Goal: Transaction & Acquisition: Obtain resource

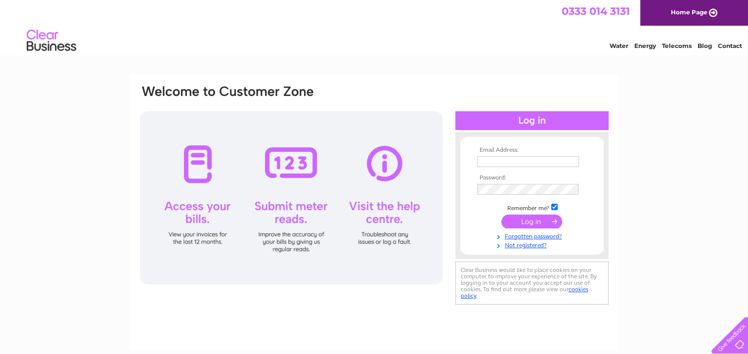
type input "info@michaelhart.co.uk"
click at [534, 222] on input "submit" at bounding box center [531, 222] width 61 height 14
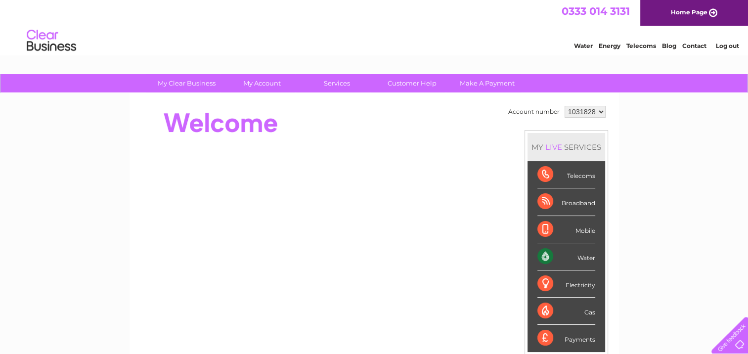
click at [559, 260] on div "Water" at bounding box center [566, 256] width 58 height 27
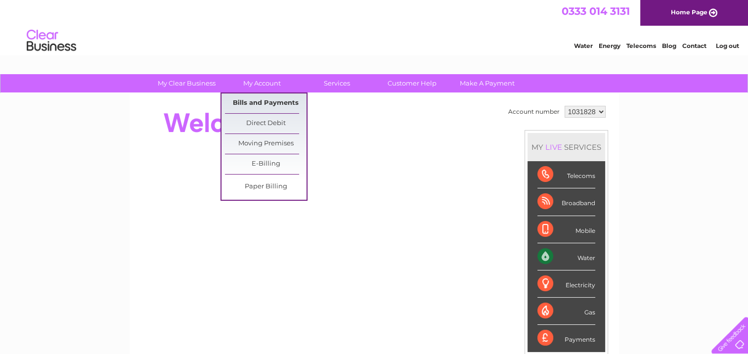
click at [289, 102] on link "Bills and Payments" at bounding box center [266, 103] width 82 height 20
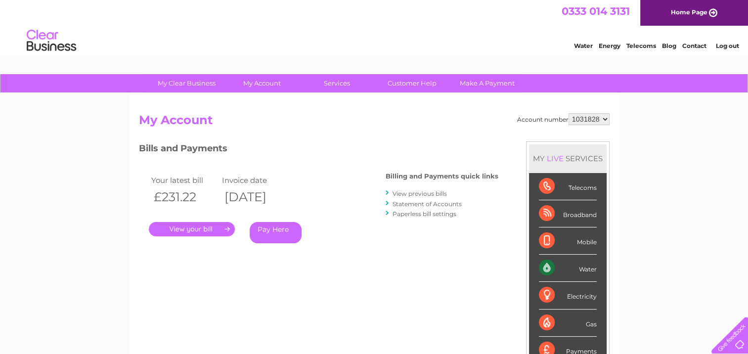
click at [207, 228] on link "." at bounding box center [192, 229] width 86 height 14
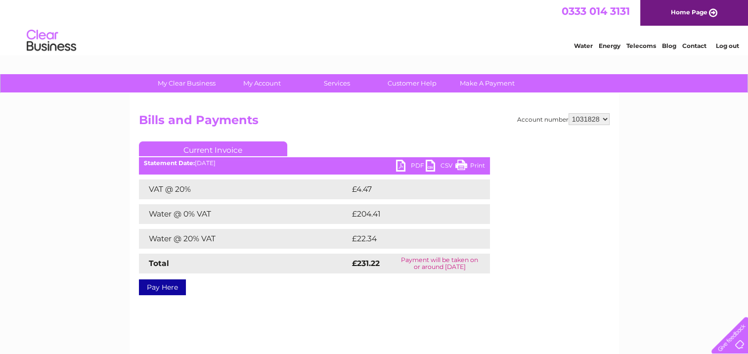
click at [462, 164] on link "Print" at bounding box center [470, 167] width 30 height 14
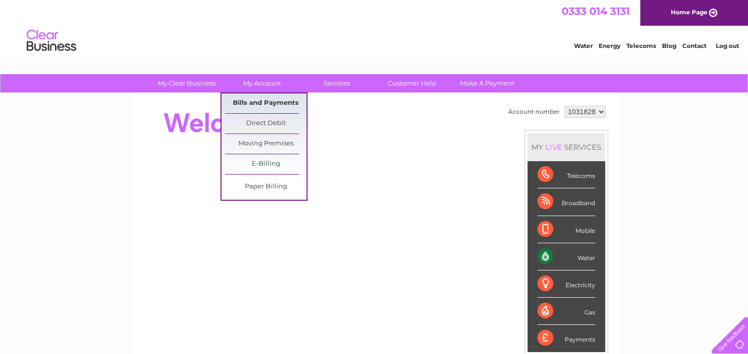
click at [273, 104] on link "Bills and Payments" at bounding box center [266, 103] width 82 height 20
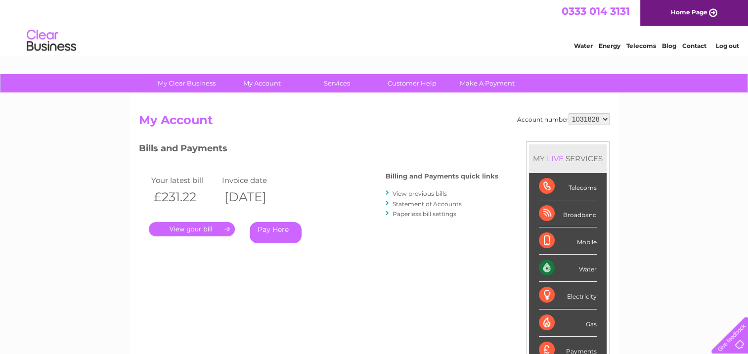
click at [222, 225] on link "." at bounding box center [192, 229] width 86 height 14
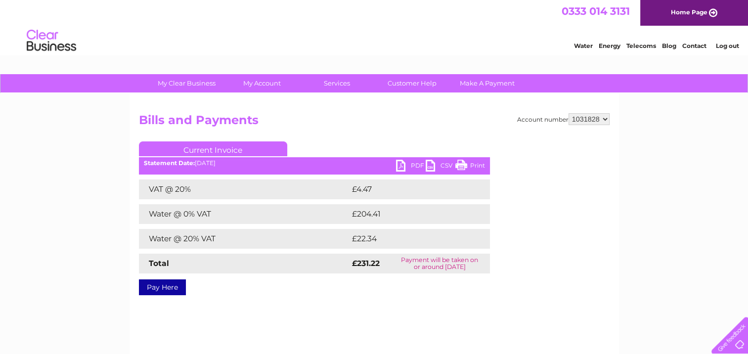
click at [401, 164] on link "PDF" at bounding box center [411, 167] width 30 height 14
